Goal: Task Accomplishment & Management: Complete application form

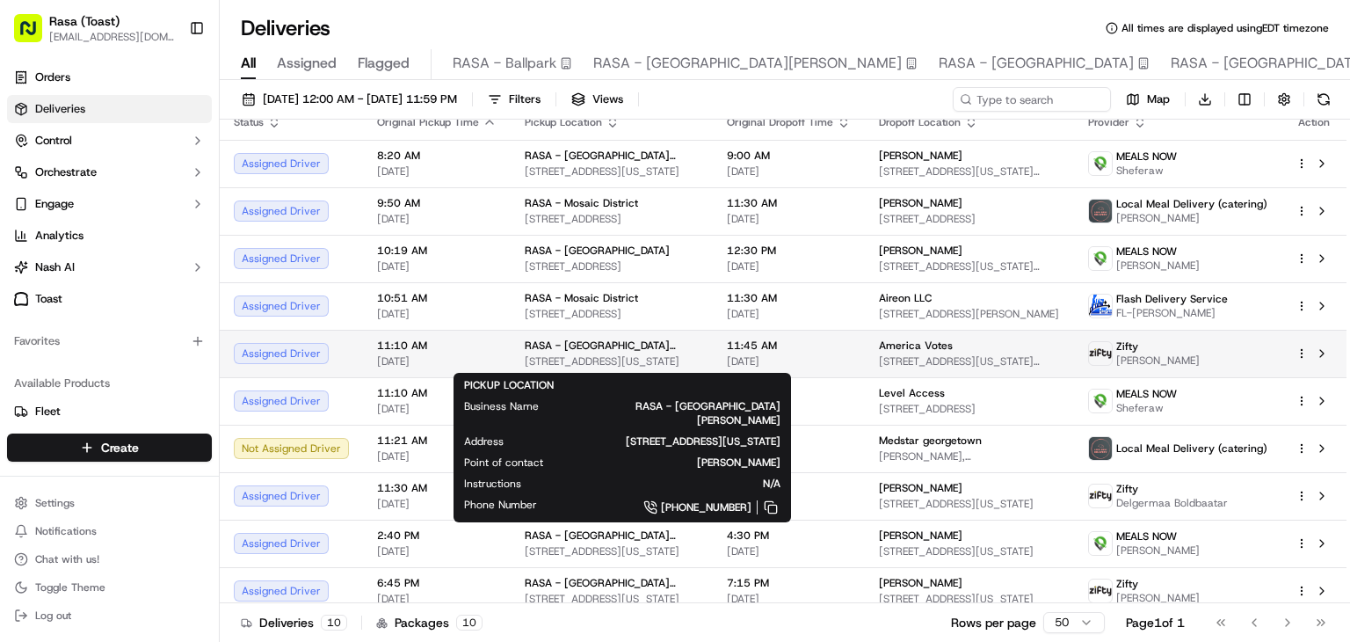
scroll to position [14, 0]
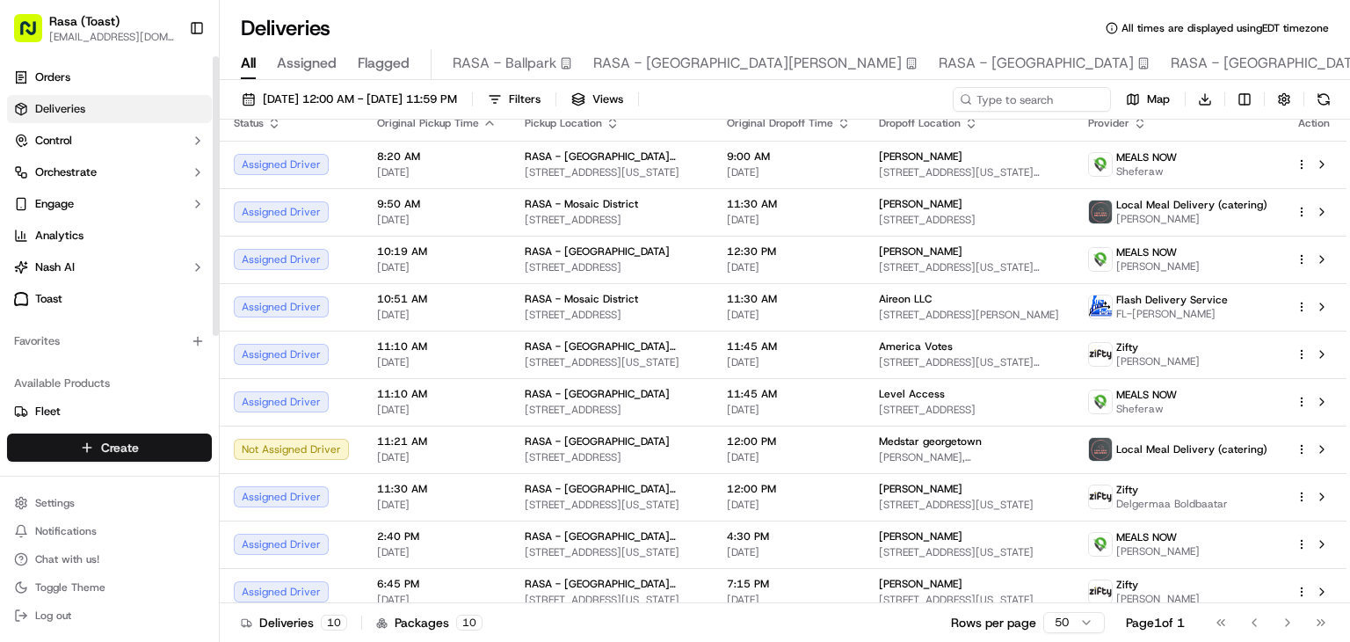
click at [136, 452] on html "Rasa (Toast) [EMAIL_ADDRESS][DOMAIN_NAME] Toggle Sidebar Orders Deliveries Cont…" at bounding box center [675, 321] width 1350 height 642
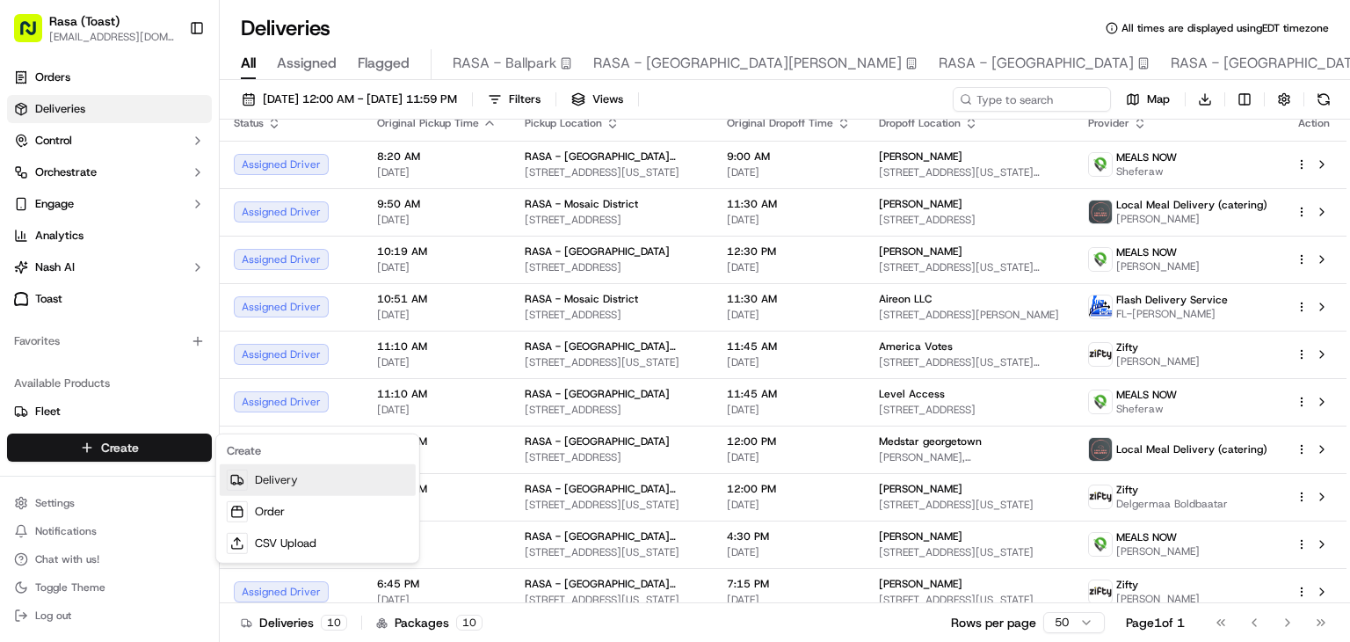
click at [276, 477] on link "Delivery" at bounding box center [318, 480] width 196 height 32
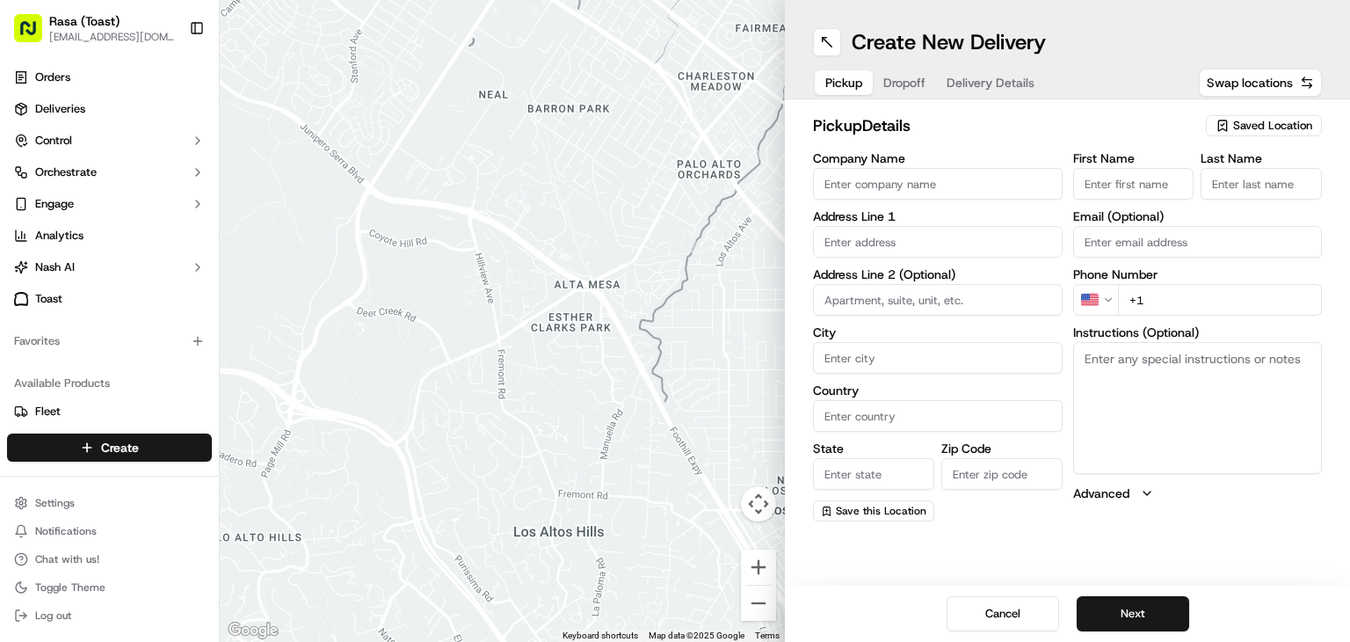
click at [847, 180] on input "Company Name" at bounding box center [938, 184] width 250 height 32
type input "RASA"
type input "[STREET_ADDRESS]"
type input "[US_STATE]"
type input "[GEOGRAPHIC_DATA]"
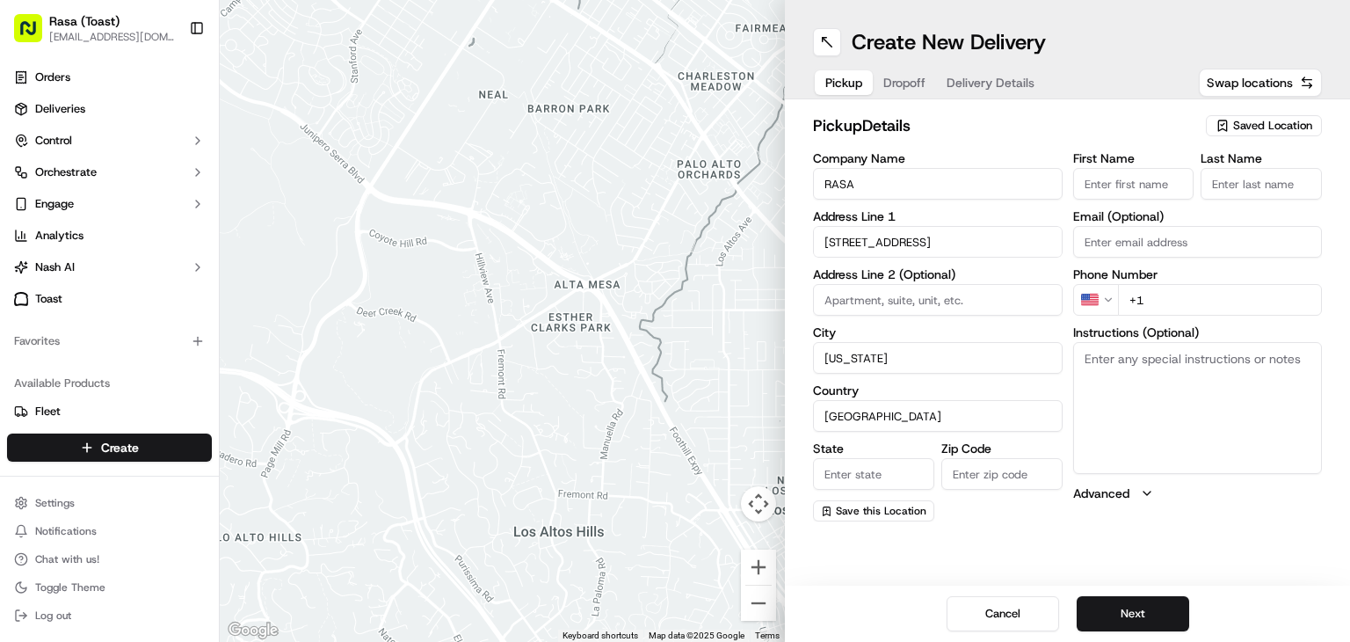
type input "DC"
type input "20003"
type input "[PERSON_NAME]"
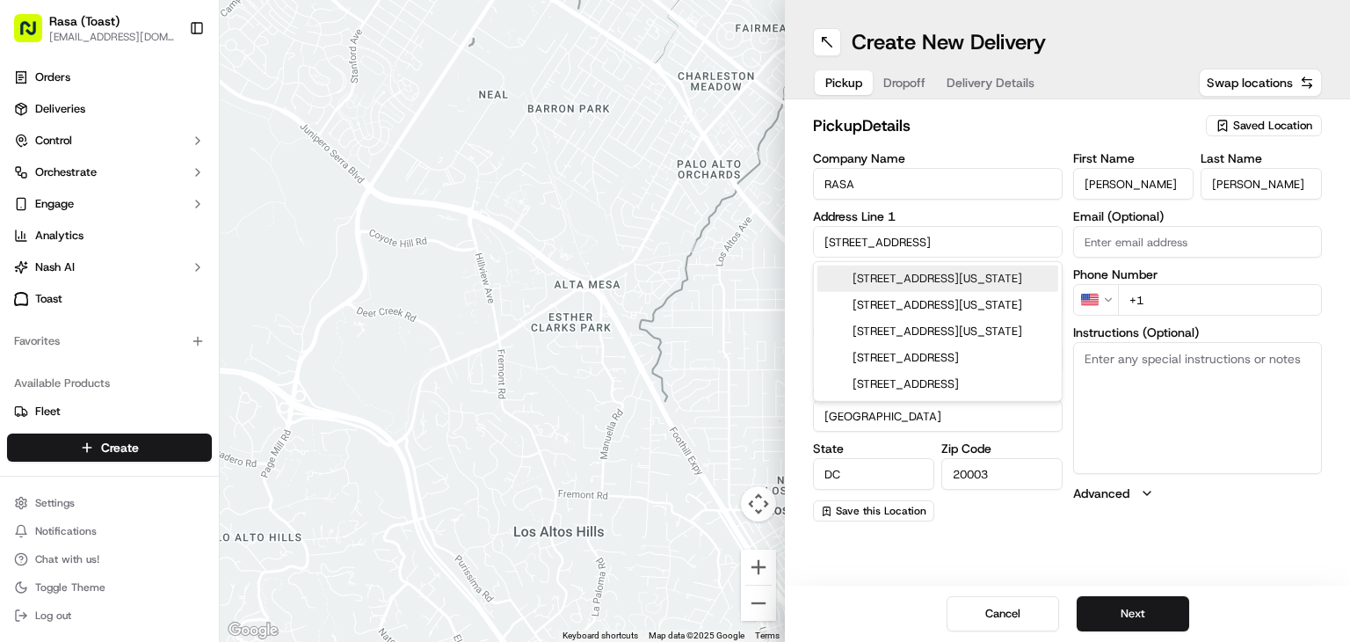
click at [1160, 293] on input "+1" at bounding box center [1220, 300] width 205 height 32
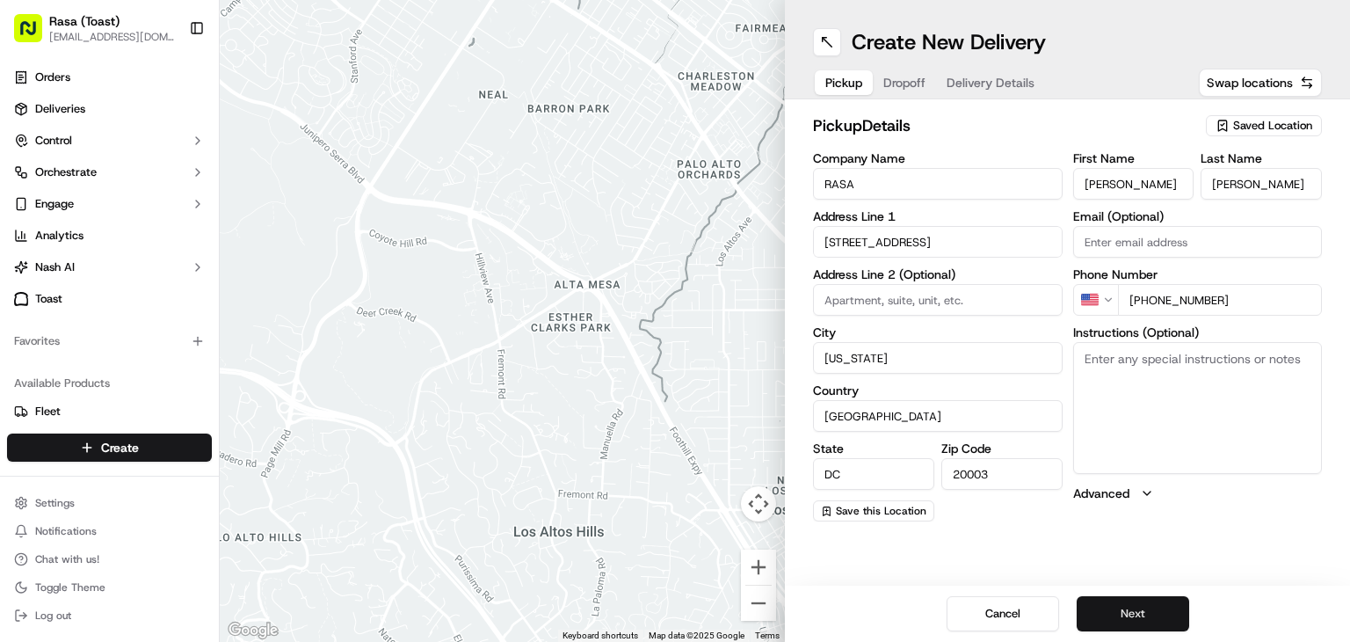
type input "[PHONE_NUMBER]"
click at [1128, 607] on button "Next" at bounding box center [1133, 613] width 113 height 35
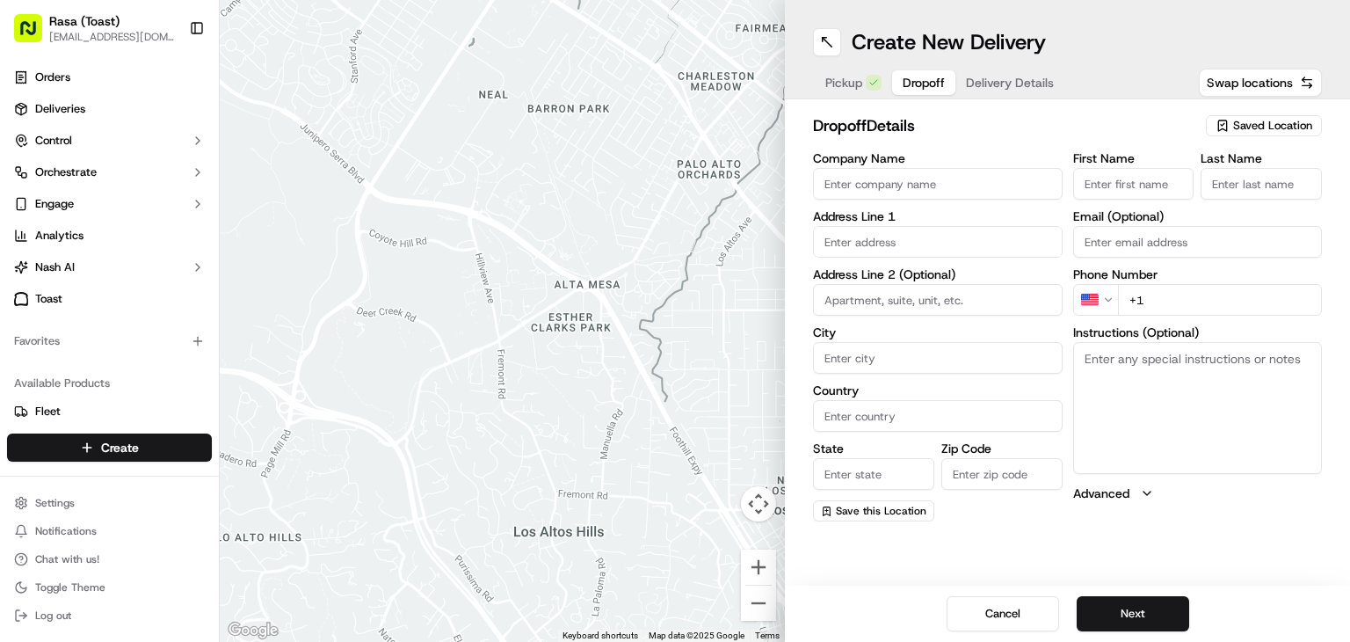
click at [847, 186] on input "Company Name" at bounding box center [938, 184] width 250 height 32
type input "Zs"
click at [1091, 186] on input "First Name" at bounding box center [1133, 184] width 121 height 32
type input "[PERSON_NAME]"
click at [1227, 178] on input "Last Name" at bounding box center [1261, 184] width 121 height 32
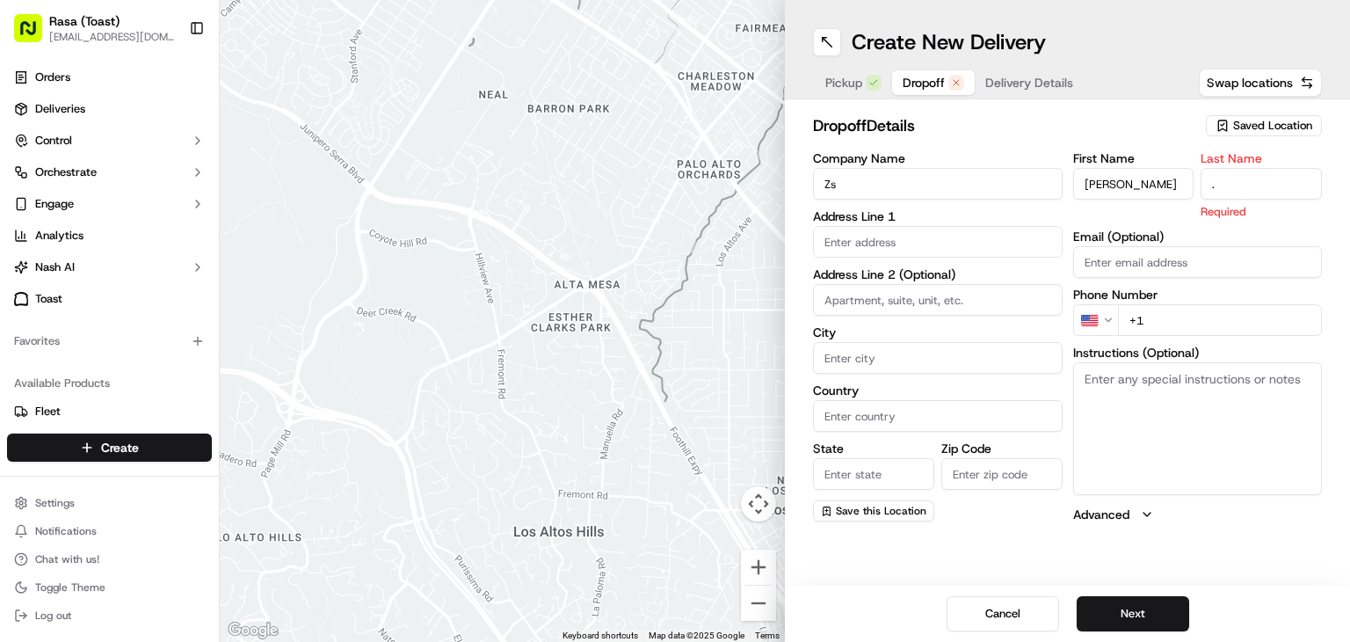
type input "."
click at [1147, 223] on div "First Name [PERSON_NAME] Last Name . Required Email (Optional) Phone Number US …" at bounding box center [1198, 337] width 250 height 371
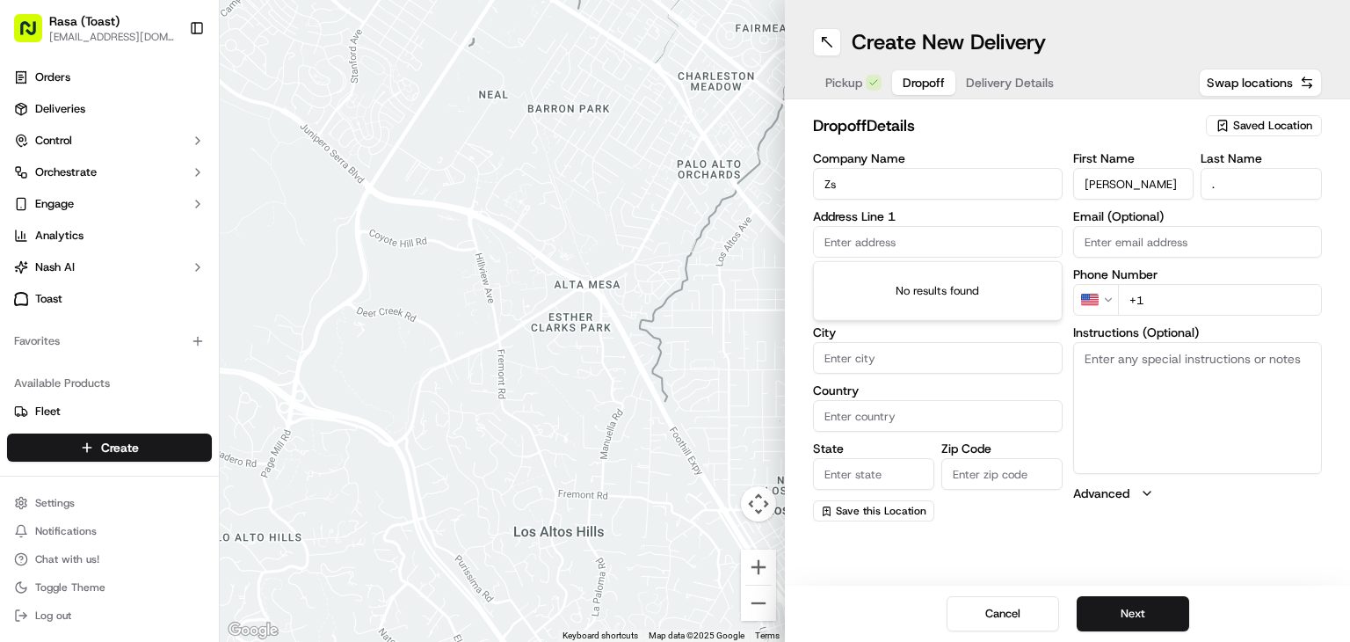
click at [1003, 240] on input "text" at bounding box center [938, 242] width 250 height 32
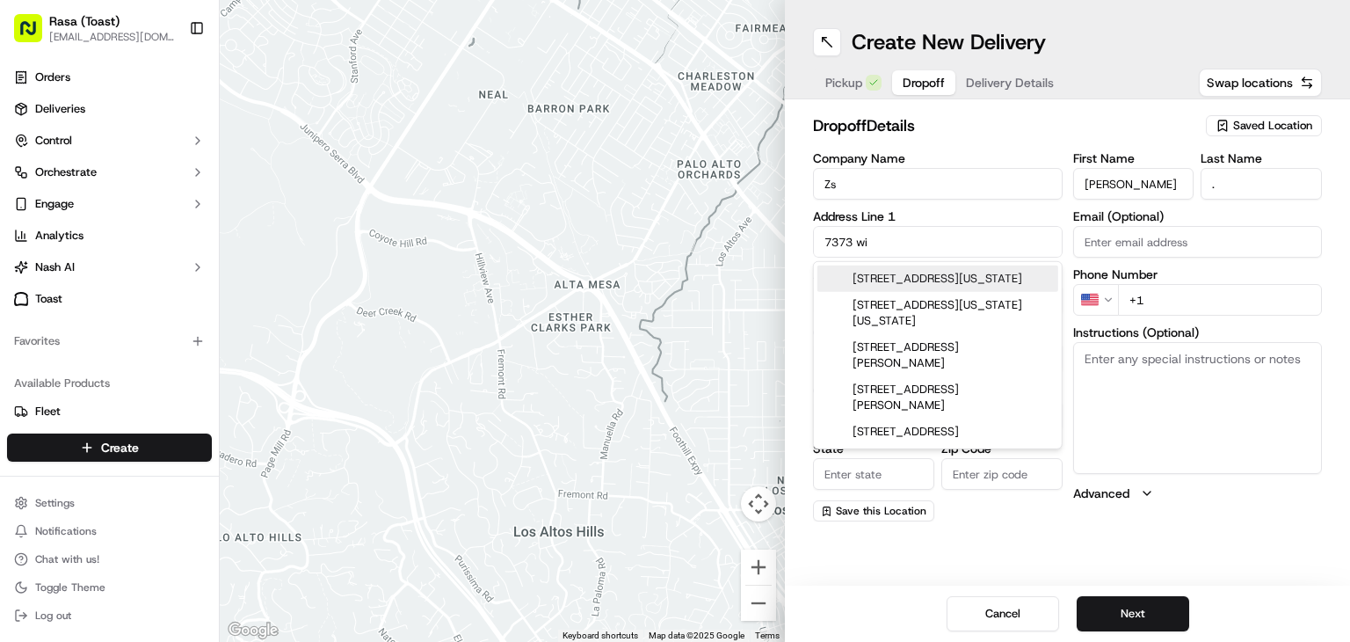
click at [1002, 287] on div "[STREET_ADDRESS][US_STATE]" at bounding box center [938, 279] width 241 height 26
type input "[STREET_ADDRESS][US_STATE]"
type input "Bethesda"
type input "[GEOGRAPHIC_DATA]"
type input "MD"
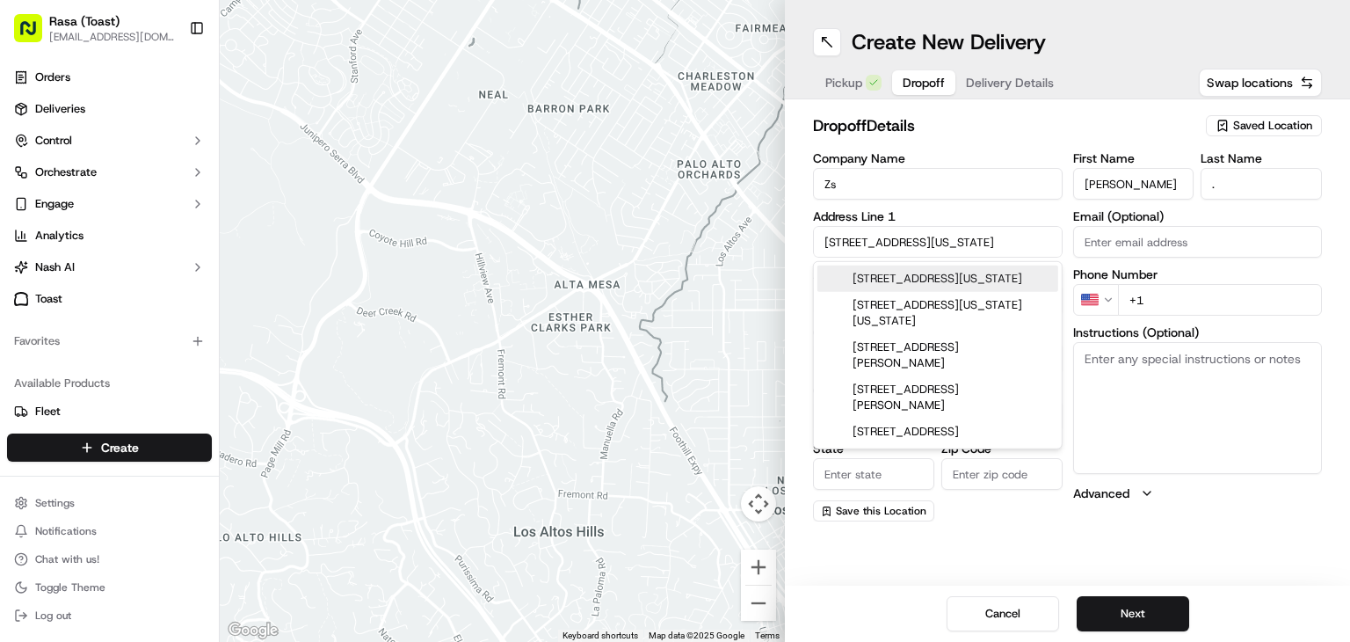
type input "20814"
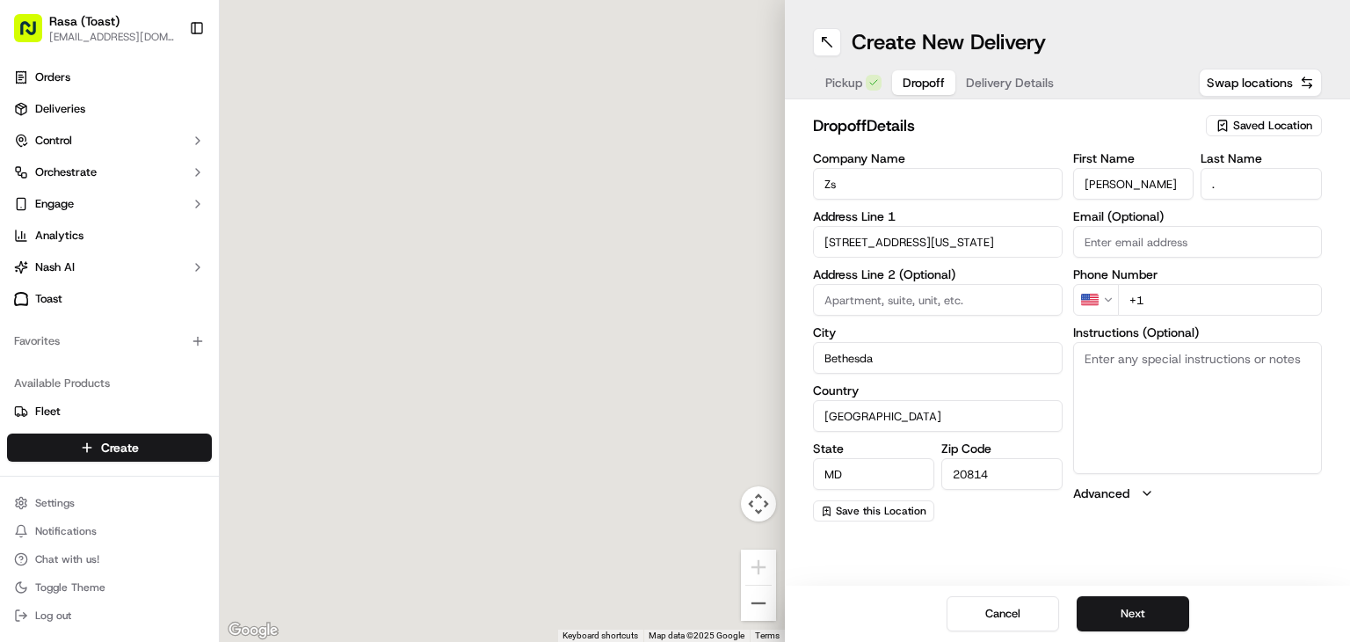
type input "[STREET_ADDRESS][US_STATE]"
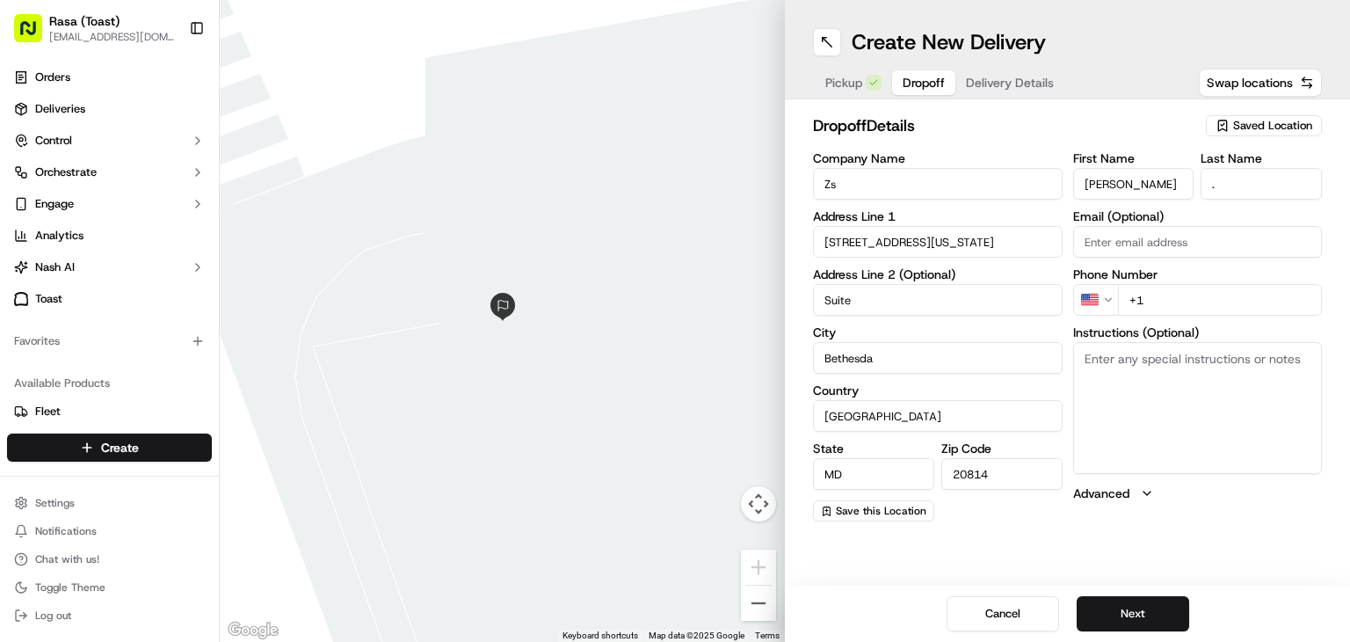
type input "Suite 900"
click at [1185, 296] on input "+1" at bounding box center [1220, 300] width 205 height 32
type input "[PHONE_NUMBER]"
click at [1121, 605] on button "Next" at bounding box center [1133, 613] width 113 height 35
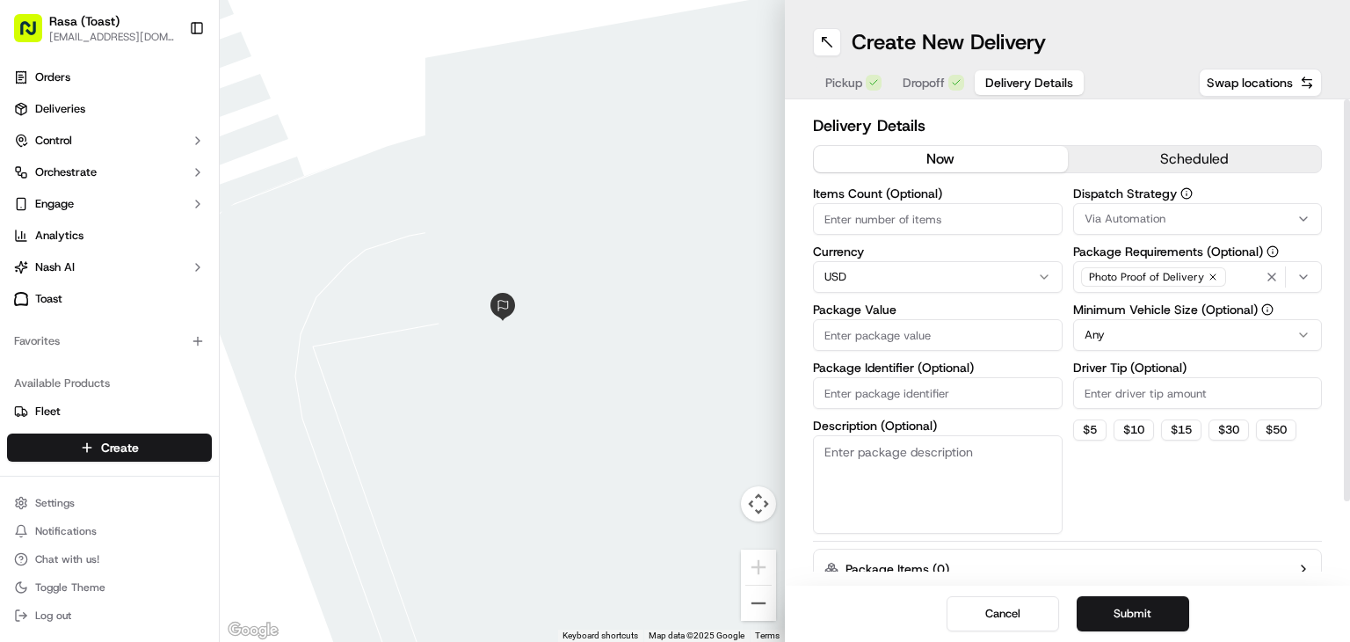
click at [877, 221] on input "Items Count (Optional)" at bounding box center [938, 219] width 250 height 32
type input "2"
click at [715, 314] on div at bounding box center [502, 321] width 565 height 642
click at [833, 337] on input "Package Value" at bounding box center [938, 335] width 250 height 32
click at [760, 381] on div at bounding box center [502, 321] width 565 height 642
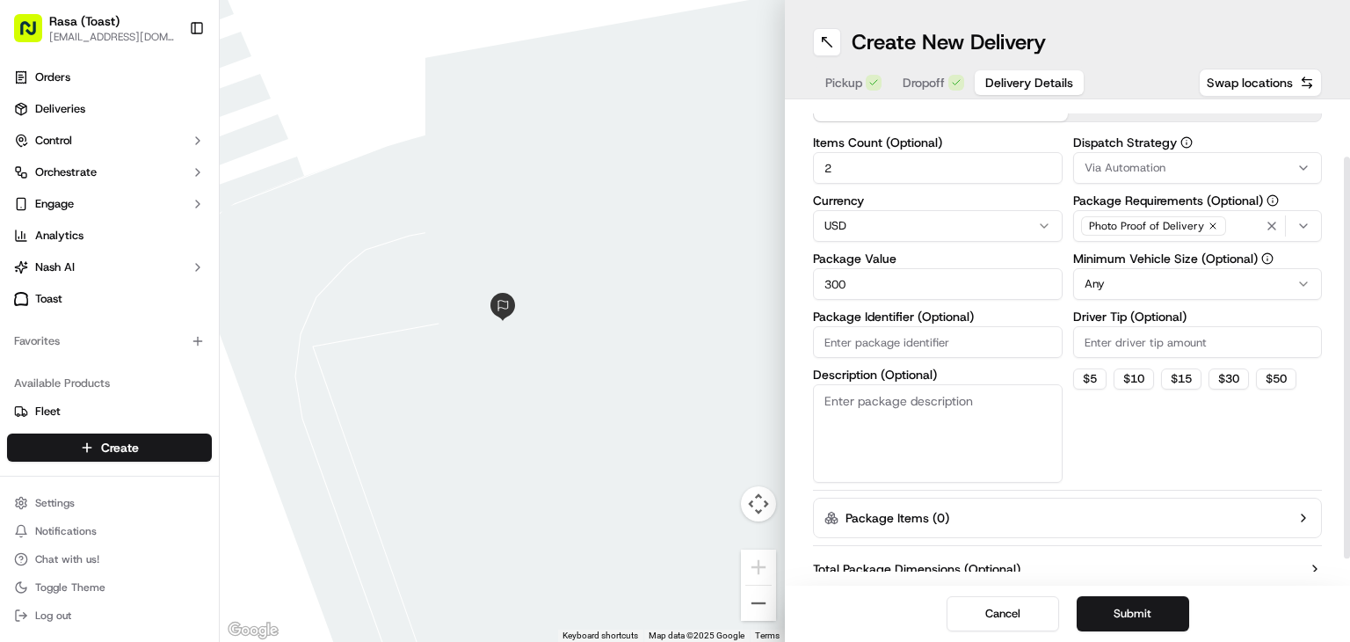
scroll to position [78, 0]
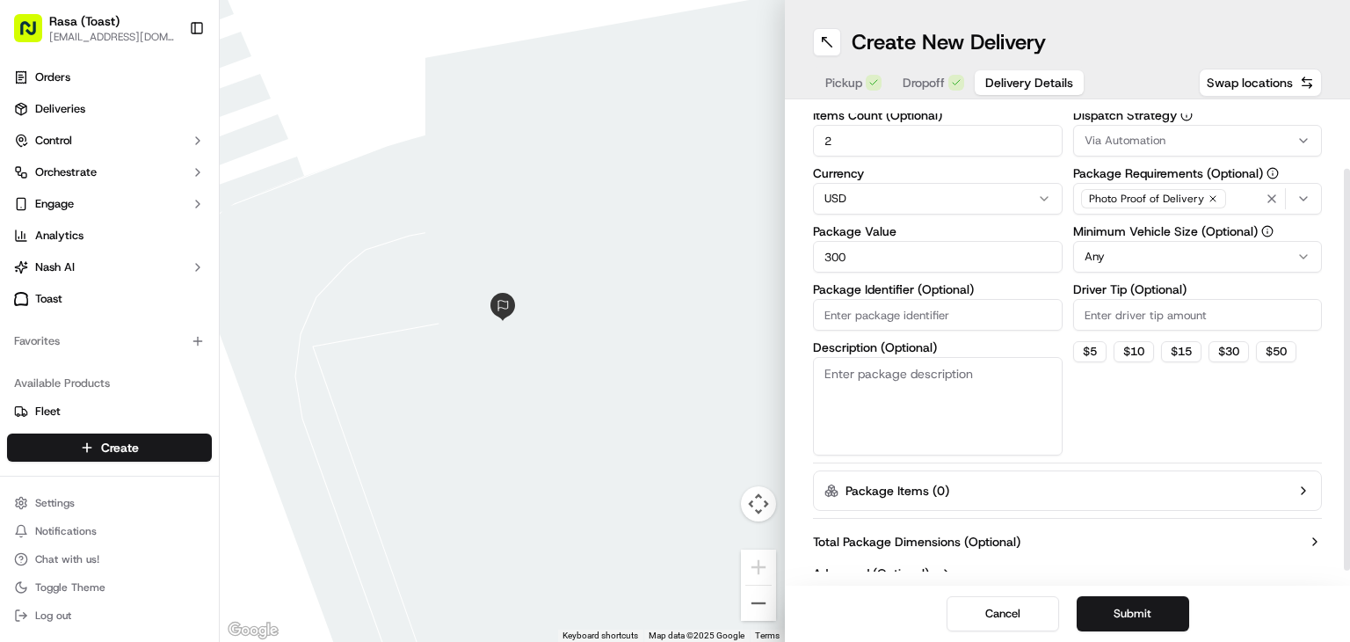
click at [835, 248] on input "300" at bounding box center [938, 257] width 250 height 32
click at [838, 249] on input "300" at bounding box center [938, 257] width 250 height 32
click at [847, 254] on input "320" at bounding box center [938, 257] width 250 height 32
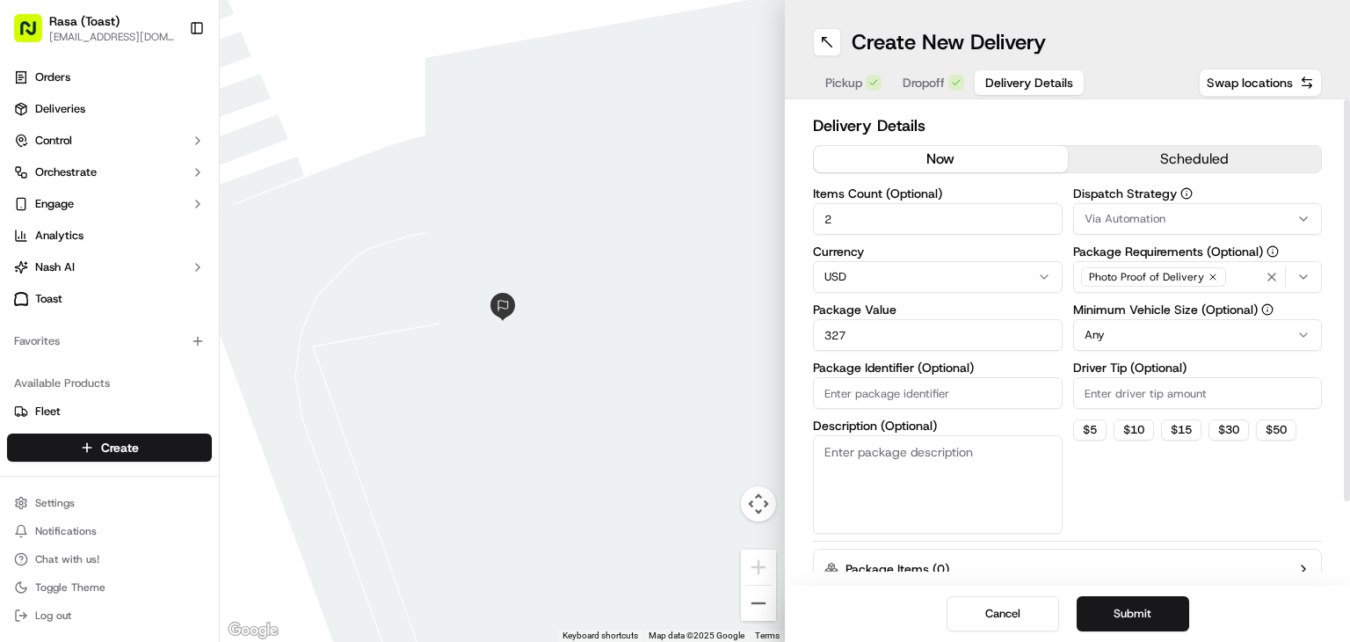
type input "327"
click at [1131, 156] on button "scheduled" at bounding box center [1195, 159] width 254 height 26
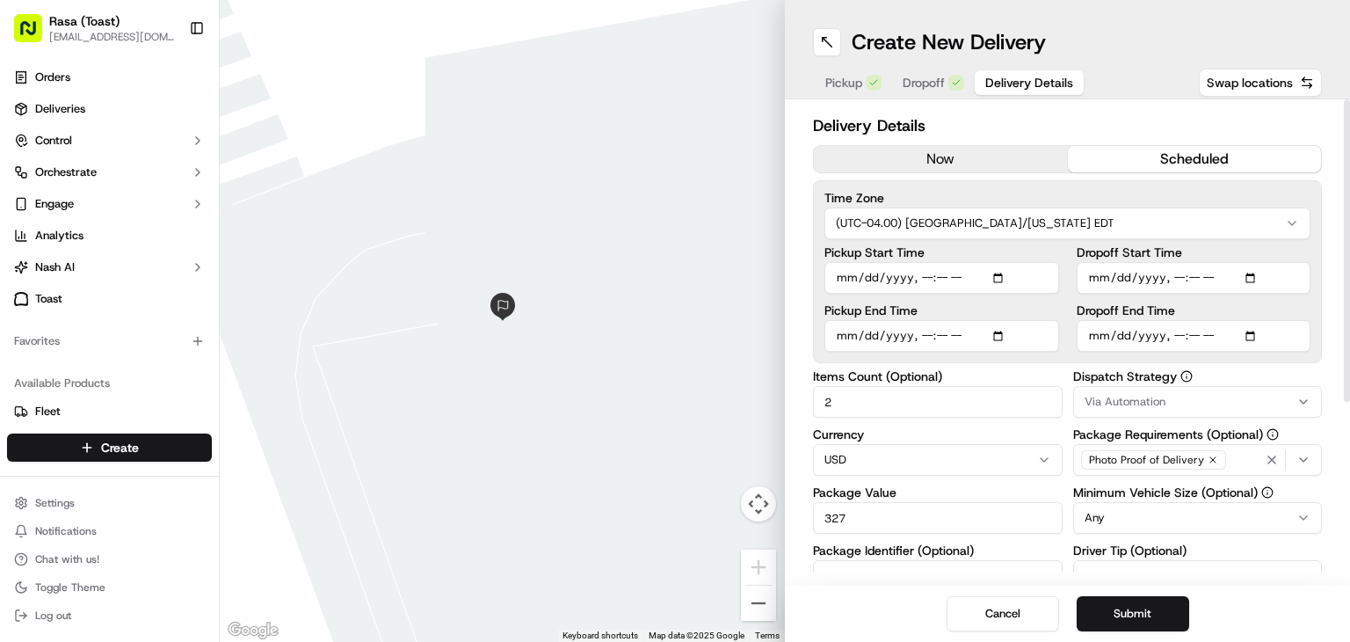
click at [1006, 277] on input "Pickup Start Time" at bounding box center [942, 278] width 235 height 32
click at [1338, 393] on div "Delivery Details now scheduled Time Zone (UTC-04.00) [GEOGRAPHIC_DATA]/[US_STAT…" at bounding box center [1067, 342] width 565 height 486
type input "[DATE]T10:15"
click at [1013, 328] on input "Pickup End Time" at bounding box center [942, 336] width 235 height 32
click at [1006, 336] on input "Pickup End Time" at bounding box center [942, 336] width 235 height 32
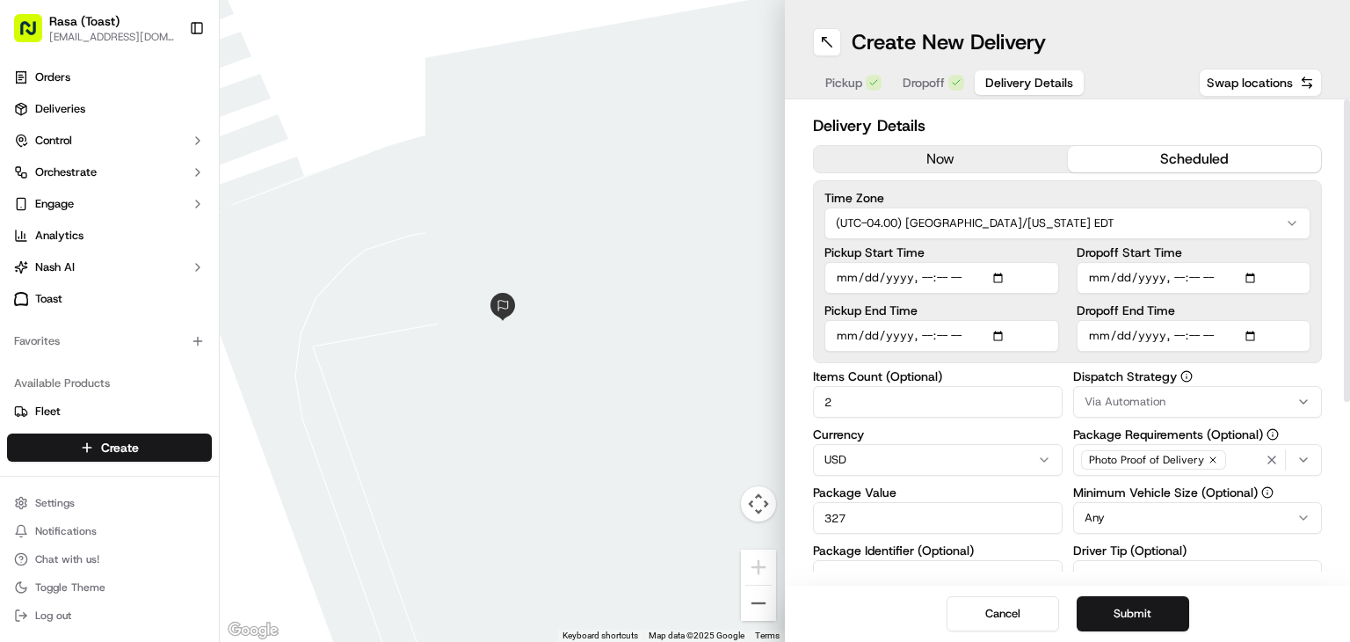
click at [1331, 418] on div "Delivery Details now scheduled Time Zone (UTC-04.00) [GEOGRAPHIC_DATA]/[US_STAT…" at bounding box center [1067, 342] width 565 height 486
type input "[DATE]T10:30"
click at [1158, 273] on input "Dropoff Start Time" at bounding box center [1194, 278] width 235 height 32
click at [1253, 273] on input "Dropoff Start Time" at bounding box center [1194, 278] width 235 height 32
click at [1338, 389] on div "Delivery Details now scheduled Time Zone (UTC-04.00) [GEOGRAPHIC_DATA]/[US_STAT…" at bounding box center [1067, 342] width 565 height 486
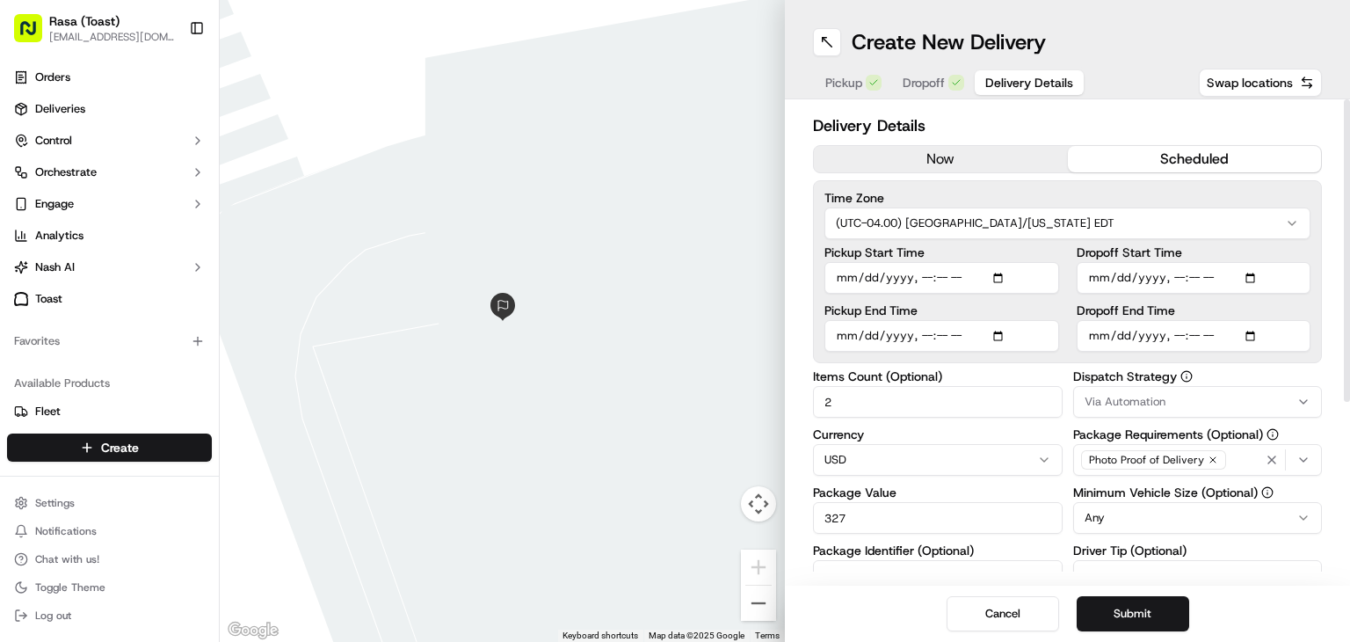
type input "[DATE]T11:30"
click at [1253, 338] on input "Dropoff End Time" at bounding box center [1194, 336] width 235 height 32
click at [1332, 394] on div "Delivery Details now scheduled Time Zone (UTC-04.00) [GEOGRAPHIC_DATA]/[US_STAT…" at bounding box center [1067, 342] width 565 height 486
type input "[DATE]T11:35"
click at [1002, 269] on input "Pickup Start Time" at bounding box center [942, 278] width 235 height 32
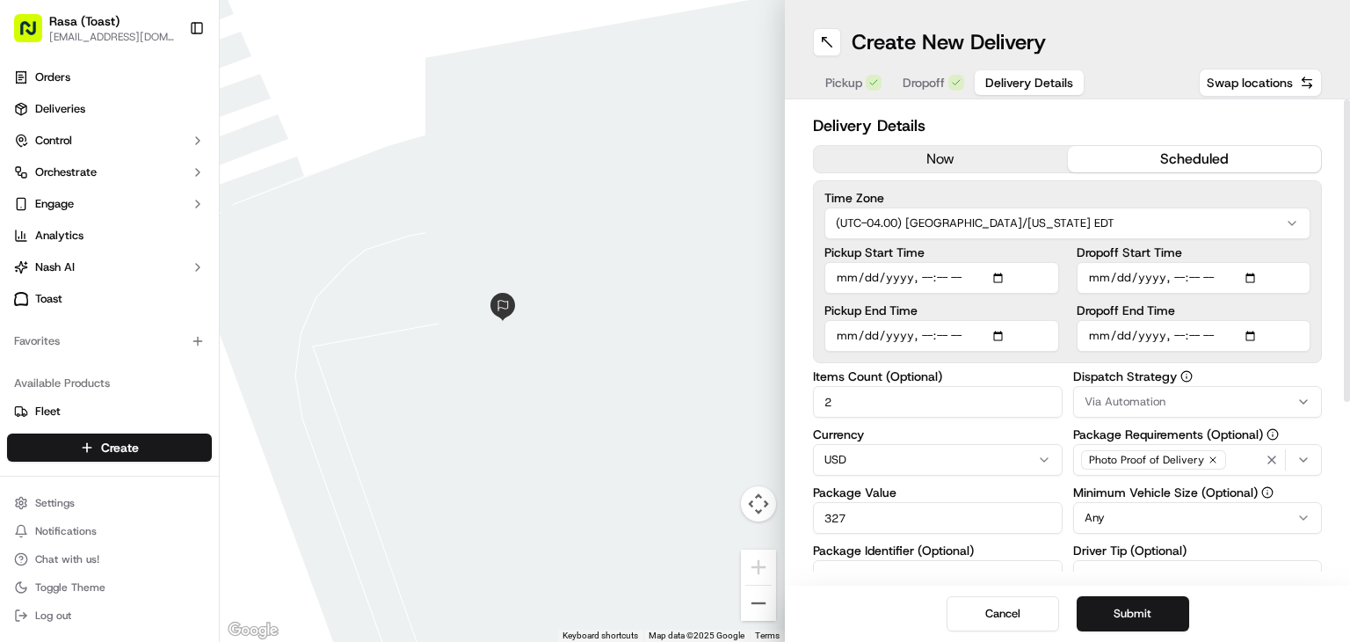
click at [1335, 386] on div "Delivery Details now scheduled Time Zone (UTC-04.00) [GEOGRAPHIC_DATA]/[US_STAT…" at bounding box center [1067, 342] width 565 height 486
type input "[DATE]T10:30"
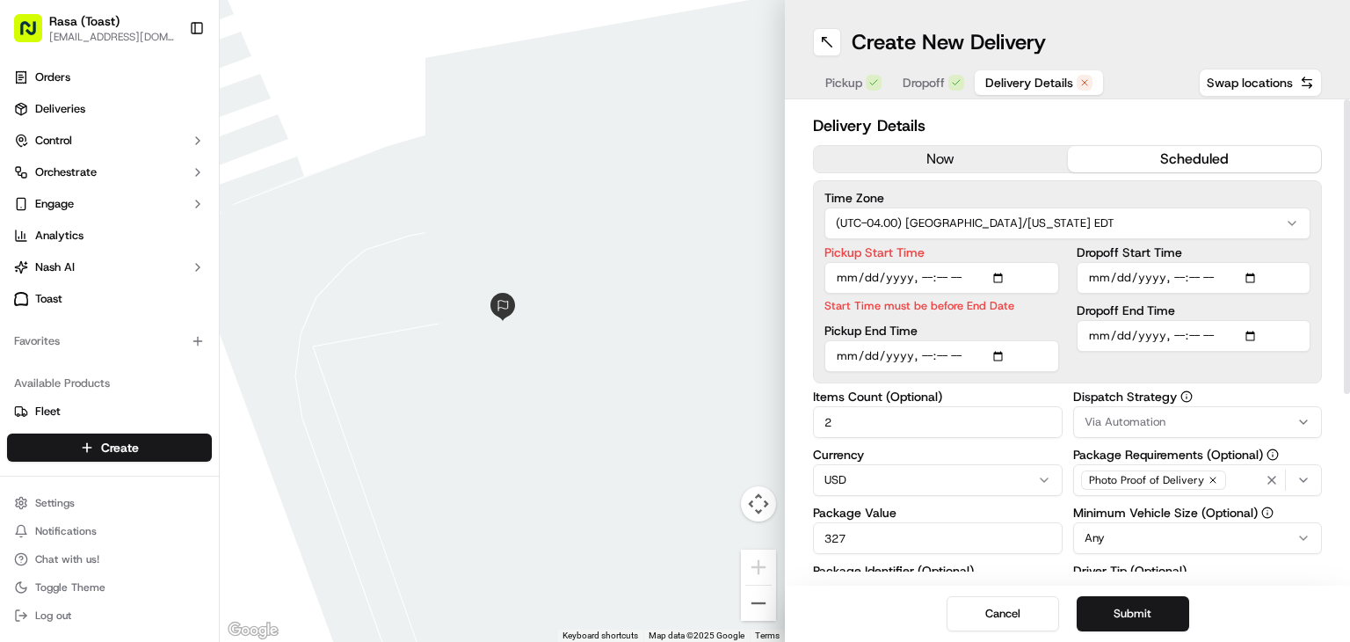
click at [1006, 357] on input "Pickup End Time" at bounding box center [942, 356] width 235 height 32
click at [1323, 381] on div "Delivery Details now scheduled Time Zone (UTC-04.00) [GEOGRAPHIC_DATA]/[US_STAT…" at bounding box center [1067, 342] width 565 height 486
click at [1005, 353] on input "Pickup End Time" at bounding box center [942, 356] width 235 height 32
type input "[DATE]T11:00"
click at [1332, 416] on div "Delivery Details now scheduled Time Zone (UTC-04.00) [GEOGRAPHIC_DATA]/[US_STAT…" at bounding box center [1067, 342] width 565 height 486
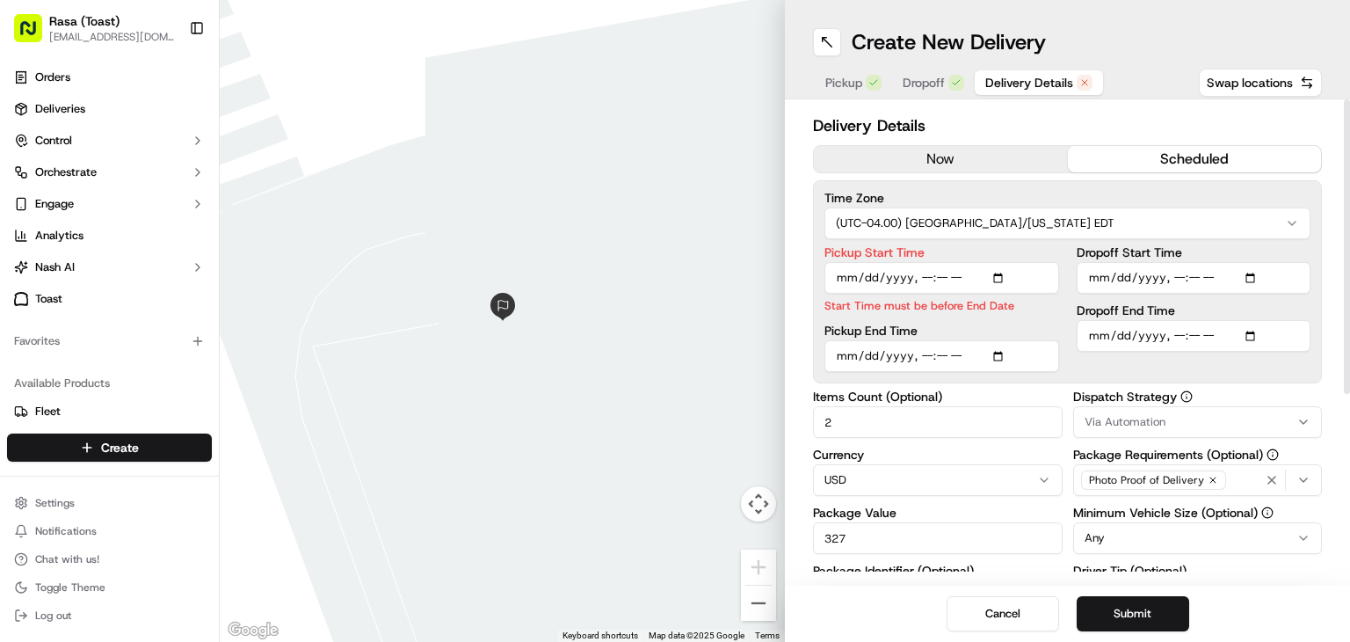
click at [996, 277] on input "Pickup Start Time" at bounding box center [942, 278] width 235 height 32
click at [1340, 340] on div "Delivery Details now scheduled Time Zone (UTC-04.00) [GEOGRAPHIC_DATA]/[US_STAT…" at bounding box center [1067, 342] width 565 height 486
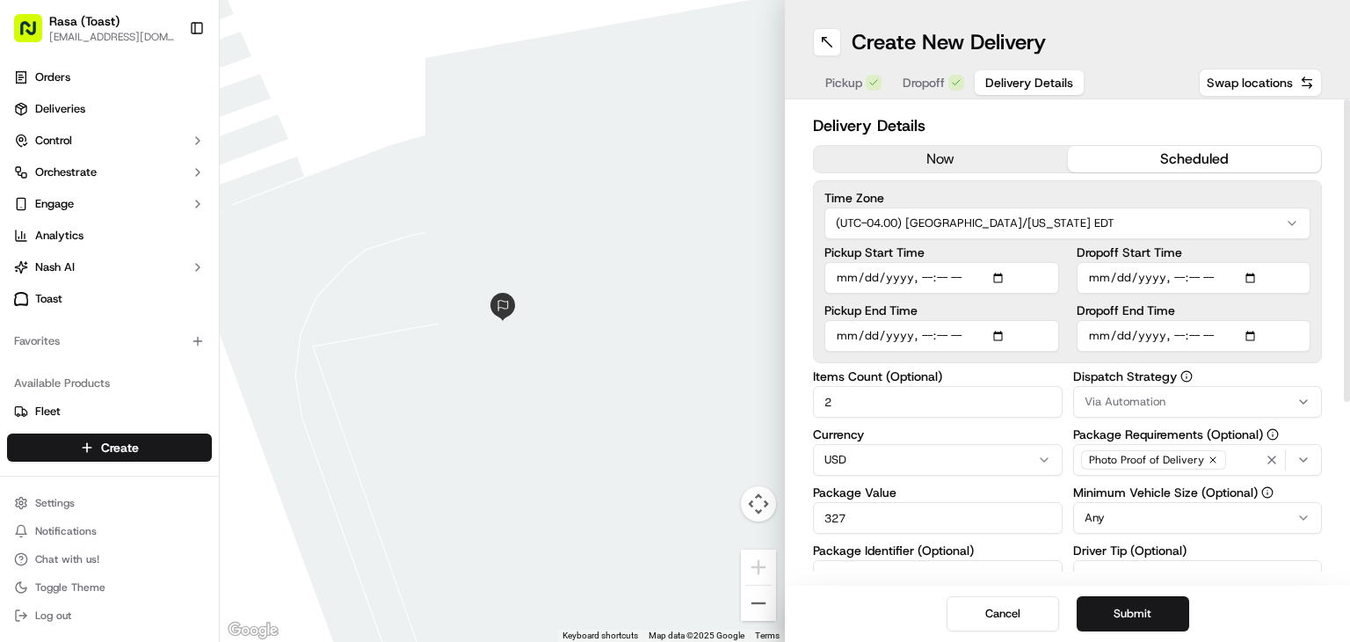
click at [1001, 274] on input "Pickup Start Time" at bounding box center [942, 278] width 235 height 32
type input "[DATE]T10:50"
click at [1322, 417] on div "Delivery Details now scheduled Time Zone (UTC-04.00) [GEOGRAPHIC_DATA]/[US_STAT…" at bounding box center [1067, 342] width 565 height 486
click at [1130, 621] on button "Submit" at bounding box center [1133, 613] width 113 height 35
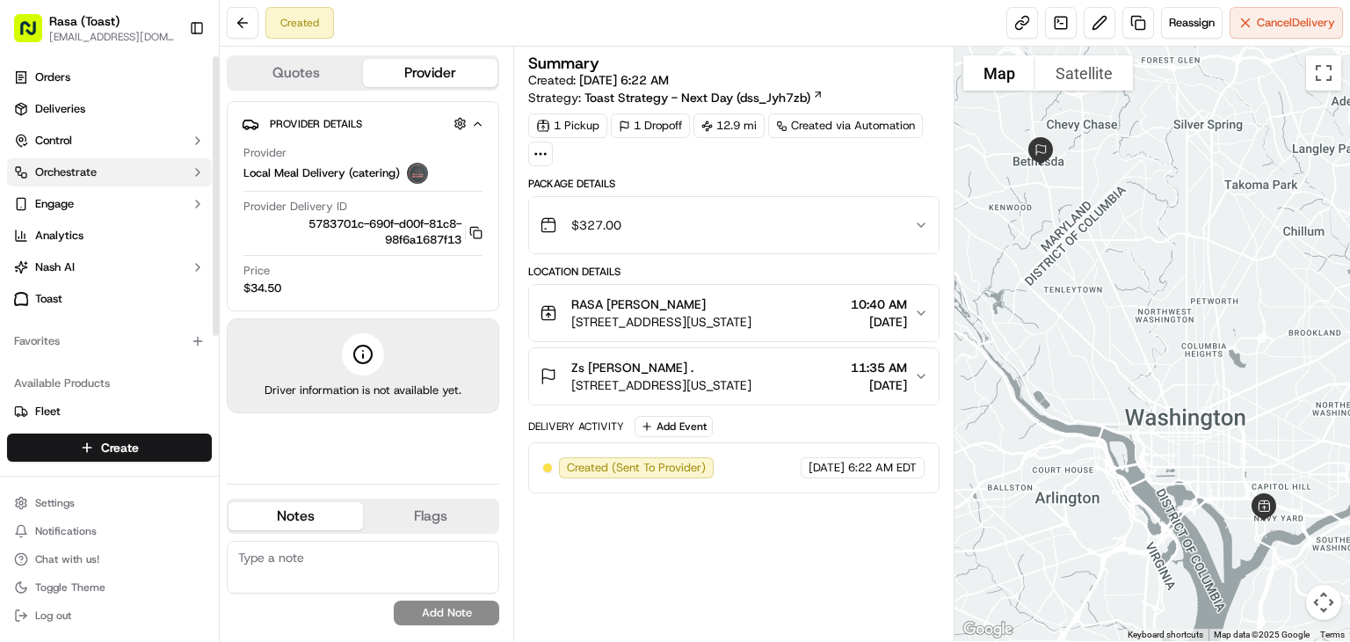
click at [131, 178] on button "Orchestrate" at bounding box center [109, 172] width 205 height 28
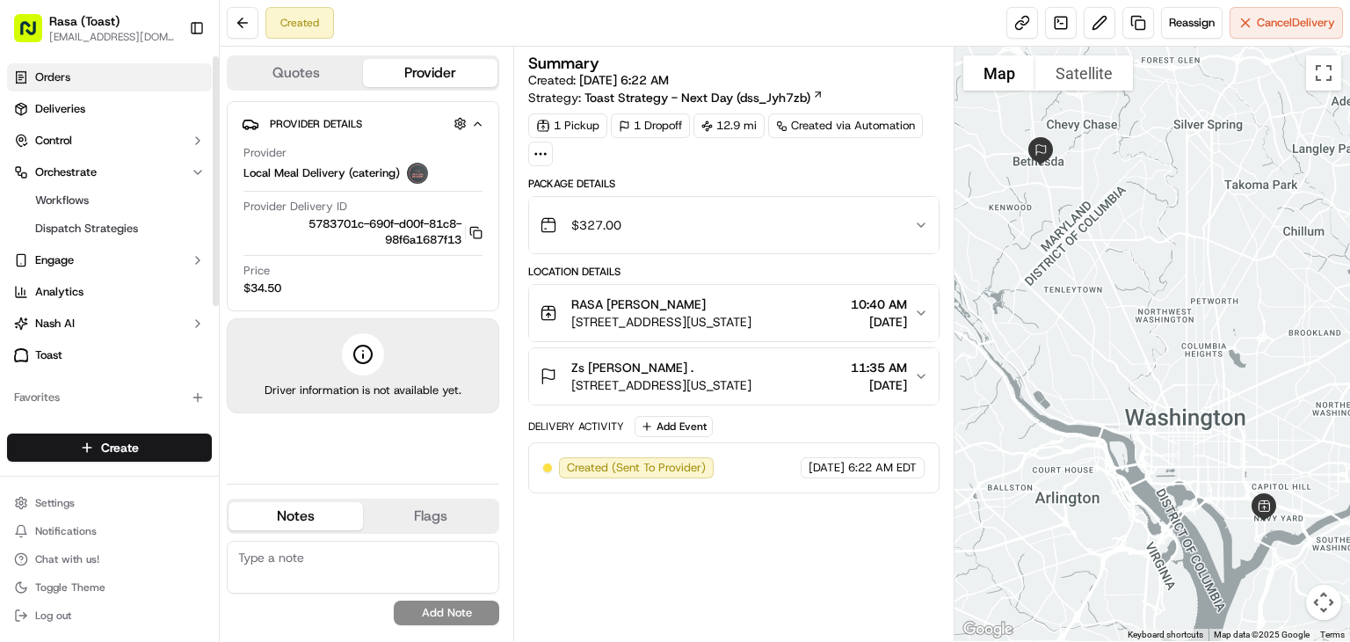
click at [37, 80] on span "Orders" at bounding box center [52, 77] width 35 height 16
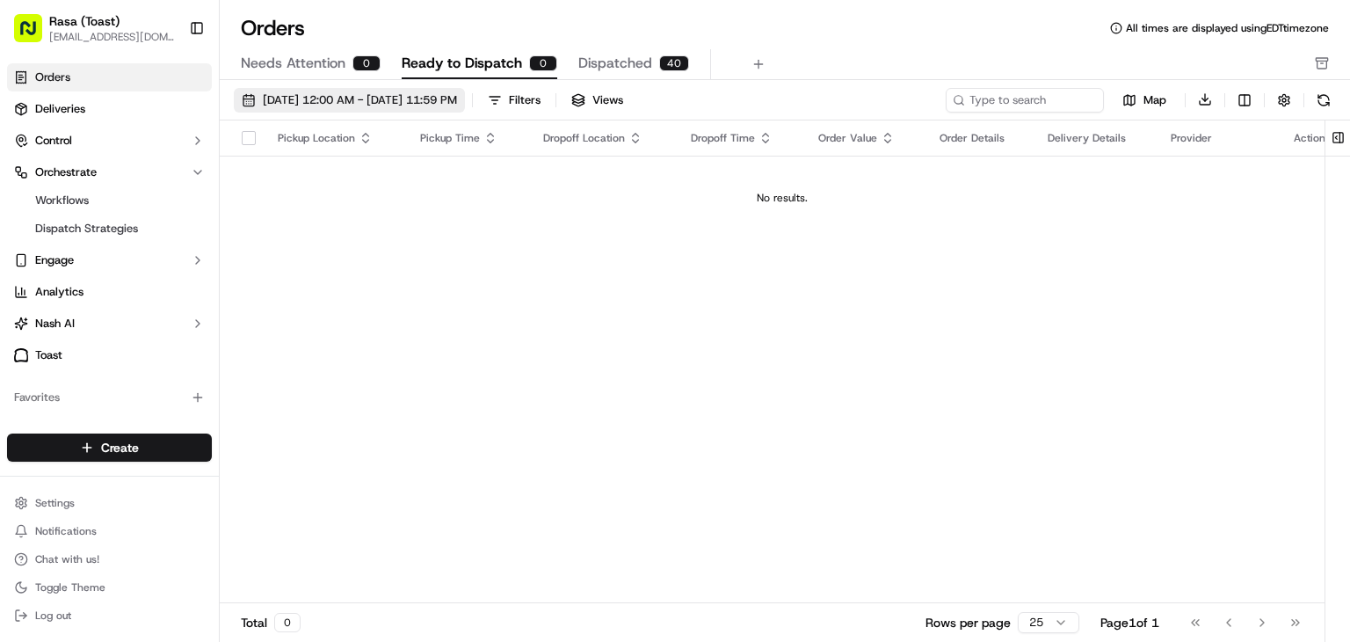
click at [346, 99] on span "[DATE] 12:00 AM - [DATE] 11:59 PM" at bounding box center [360, 100] width 194 height 16
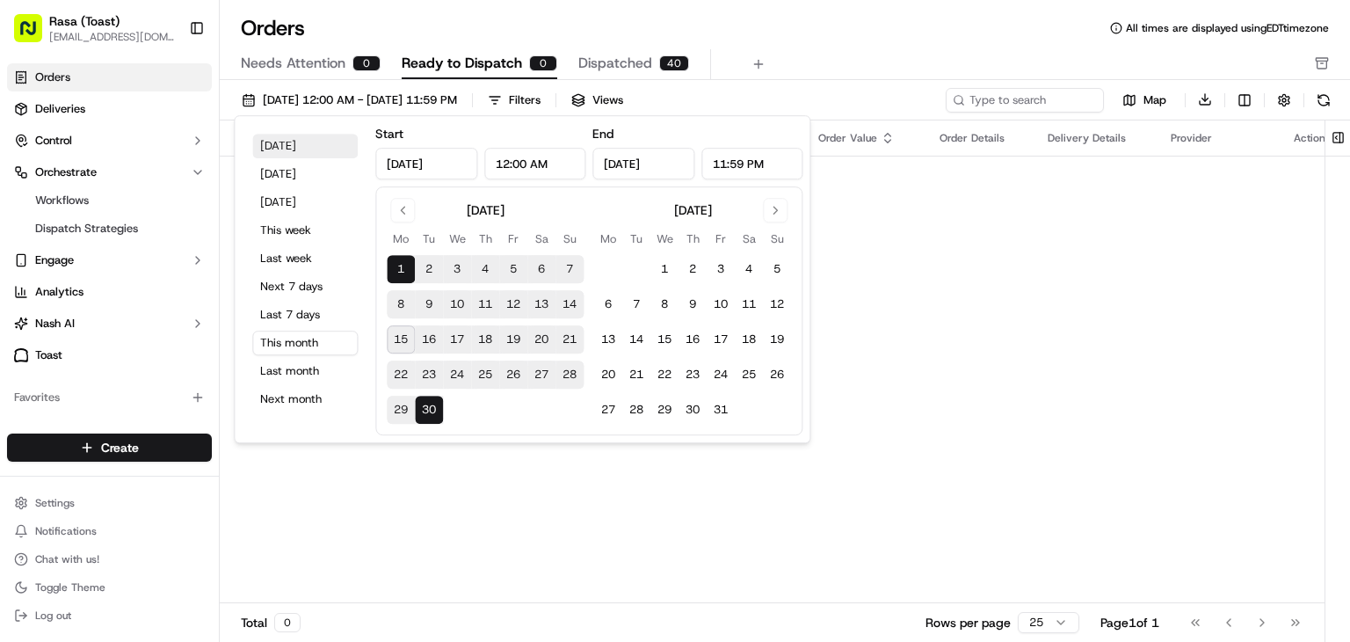
click at [282, 150] on button "[DATE]" at bounding box center [304, 146] width 105 height 25
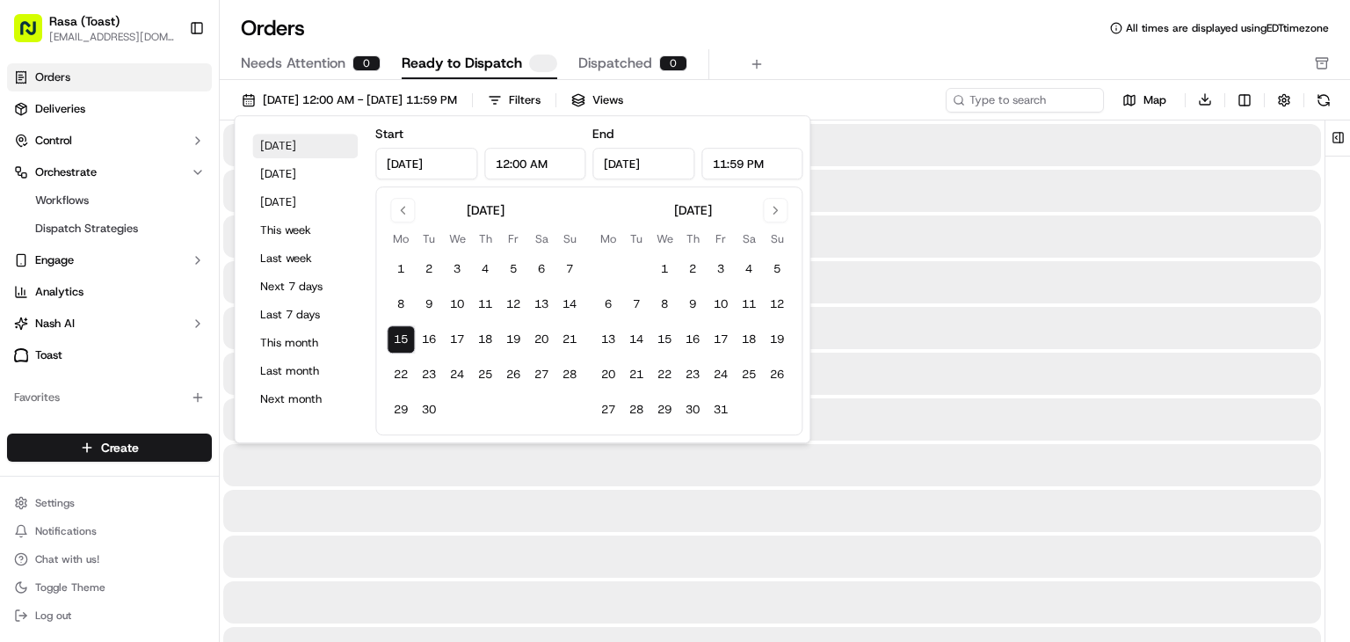
type input "[DATE]"
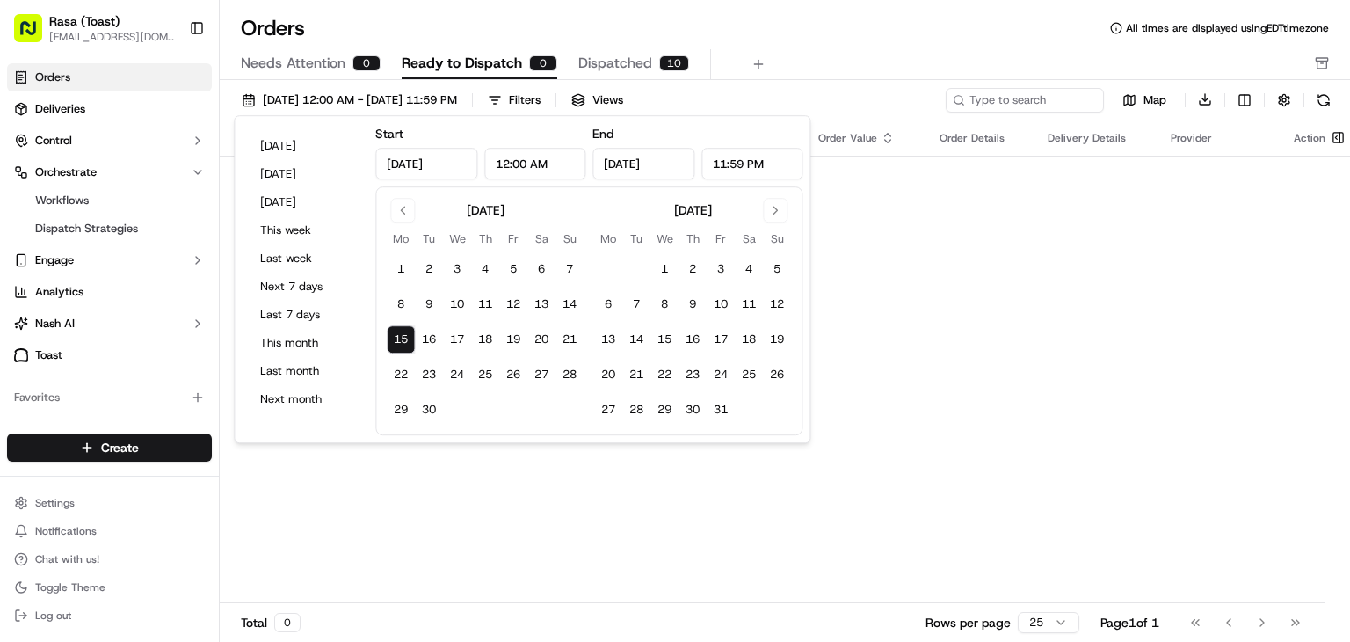
click at [405, 446] on div "Pickup Location Pickup Time Dropoff Location Dropoff Time Order Value Order Det…" at bounding box center [782, 362] width 1125 height 484
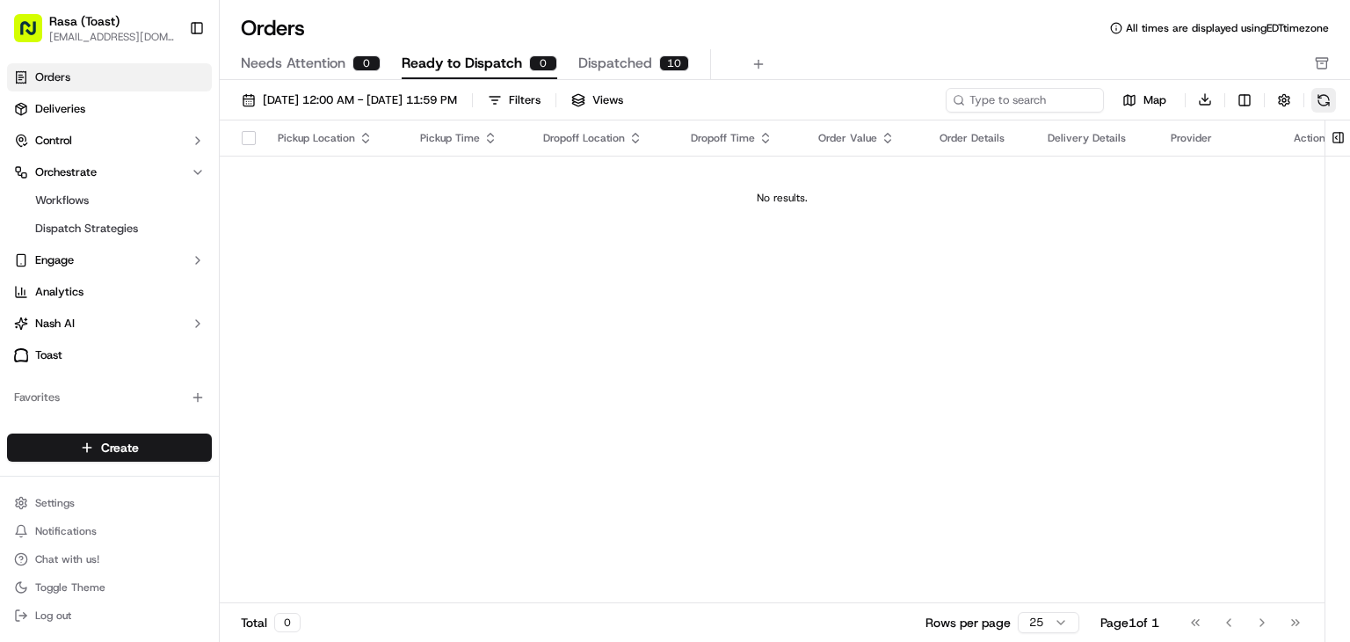
click at [1326, 99] on button at bounding box center [1324, 100] width 25 height 25
click at [55, 113] on span "Deliveries" at bounding box center [60, 109] width 50 height 16
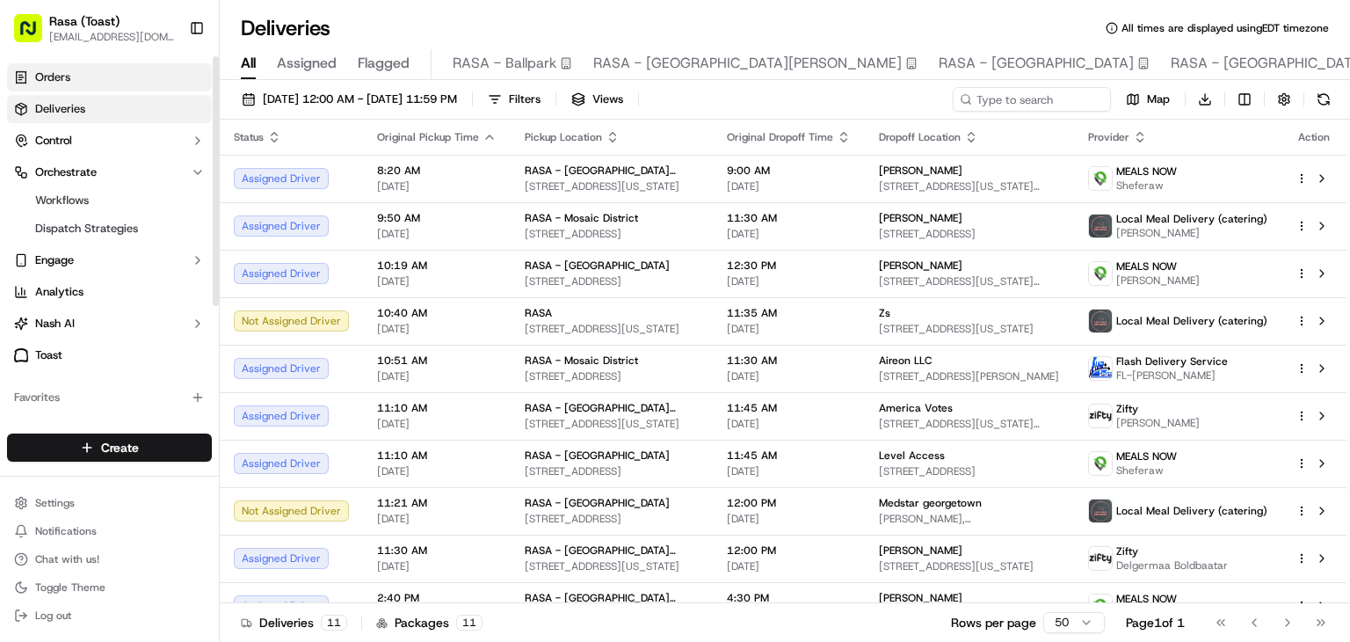
click at [64, 69] on span "Orders" at bounding box center [52, 77] width 35 height 16
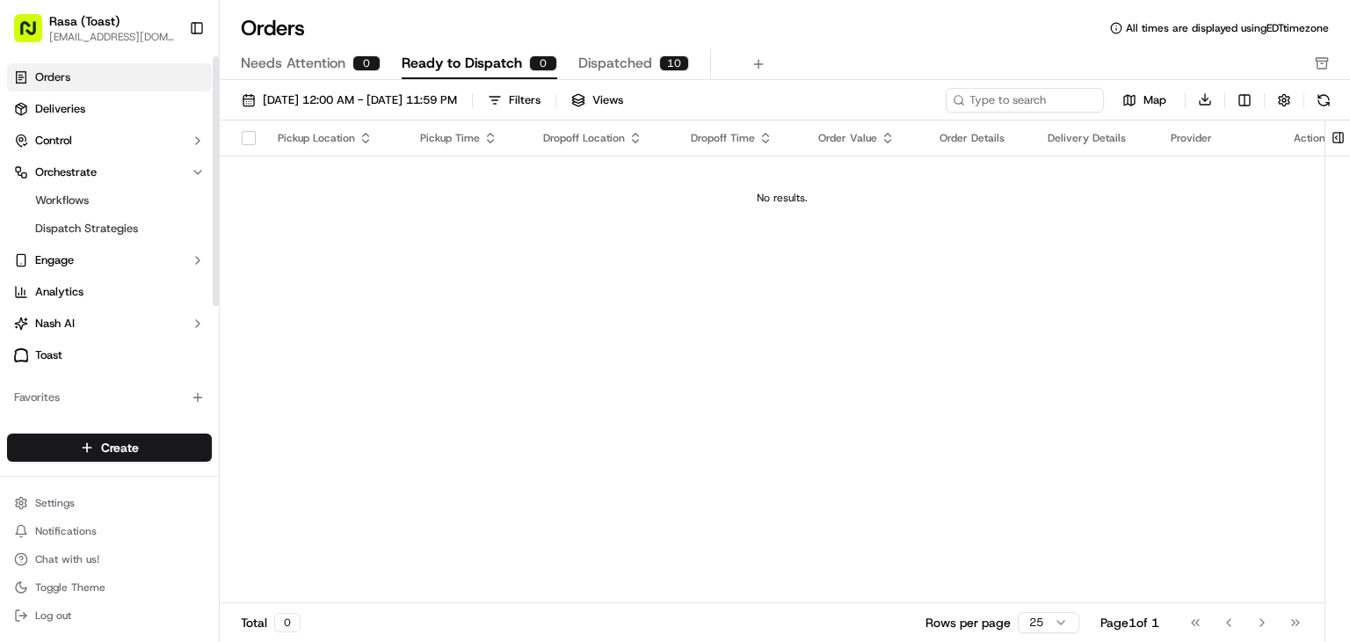
click at [57, 85] on link "Orders" at bounding box center [109, 77] width 205 height 28
